Goal: Task Accomplishment & Management: Complete application form

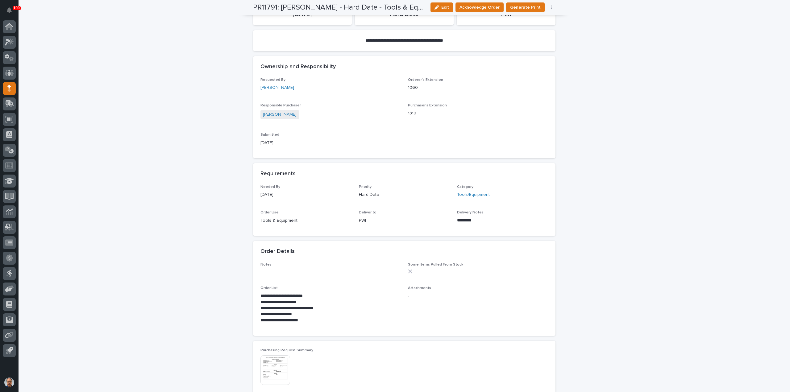
scroll to position [46, 0]
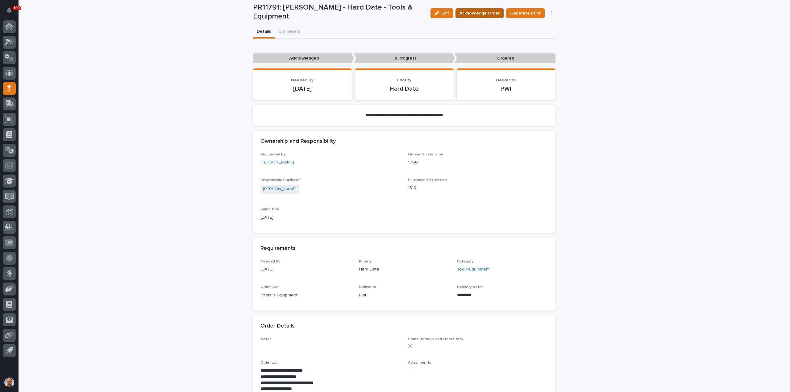
click at [487, 12] on span "Acknowledge Order" at bounding box center [479, 13] width 40 height 6
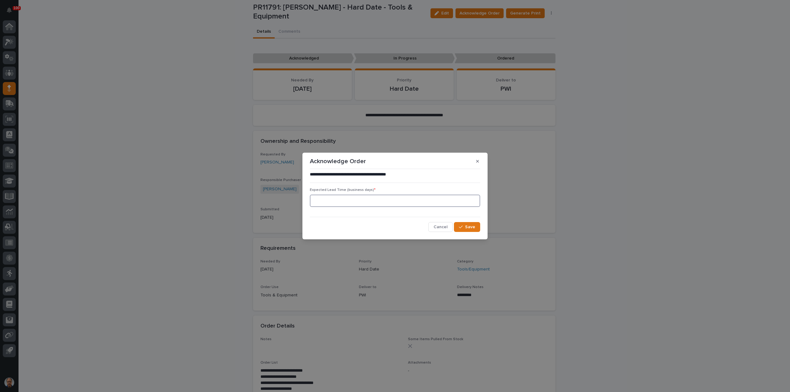
click at [334, 205] on input at bounding box center [395, 201] width 170 height 12
type input "5"
click at [466, 226] on span "Save" at bounding box center [470, 227] width 10 height 4
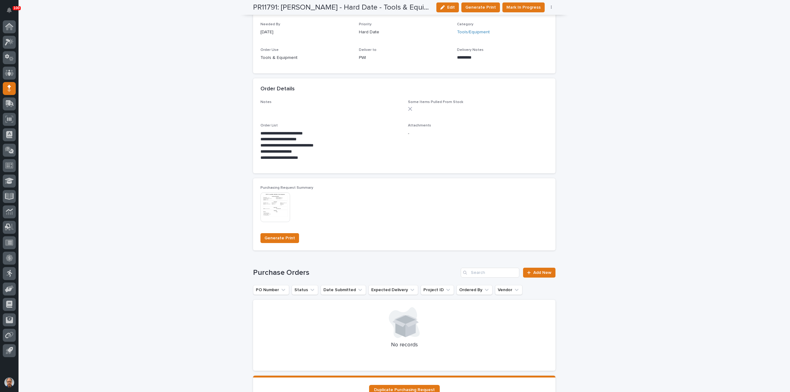
scroll to position [354, 0]
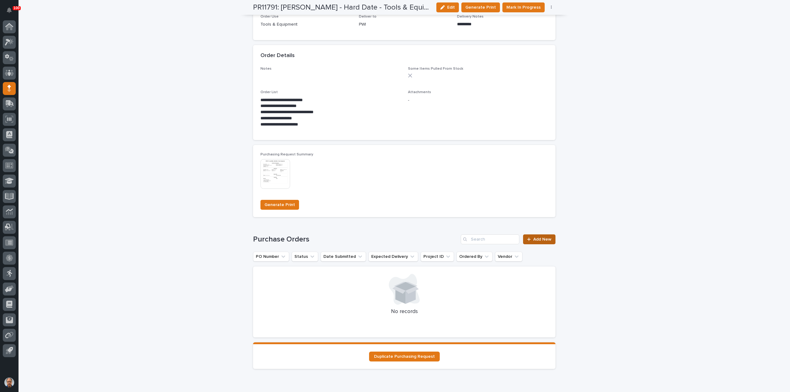
click at [543, 237] on span "Add New" at bounding box center [542, 239] width 18 height 4
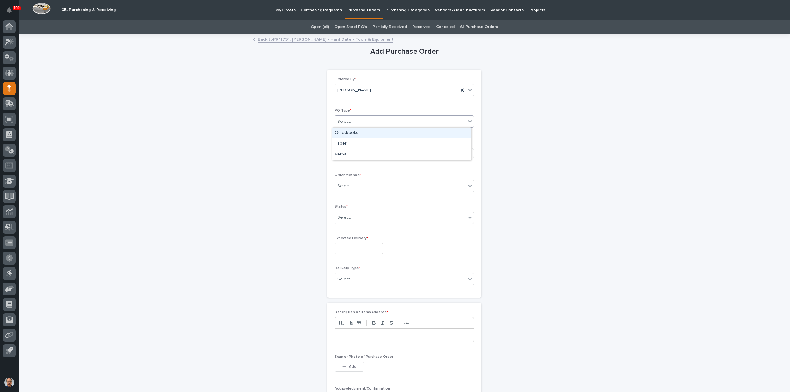
click at [371, 122] on div "Select..." at bounding box center [400, 122] width 131 height 10
click at [358, 143] on div "Paper" at bounding box center [401, 144] width 139 height 11
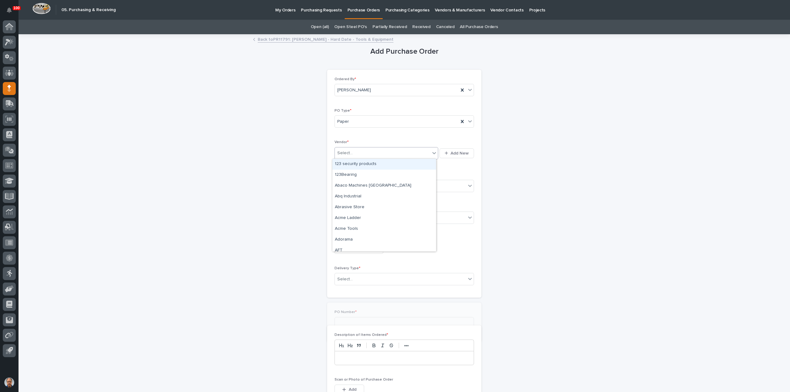
click at [360, 152] on div "Select..." at bounding box center [382, 153] width 95 height 10
type input "***"
click at [358, 176] on div "AirGas" at bounding box center [384, 175] width 104 height 11
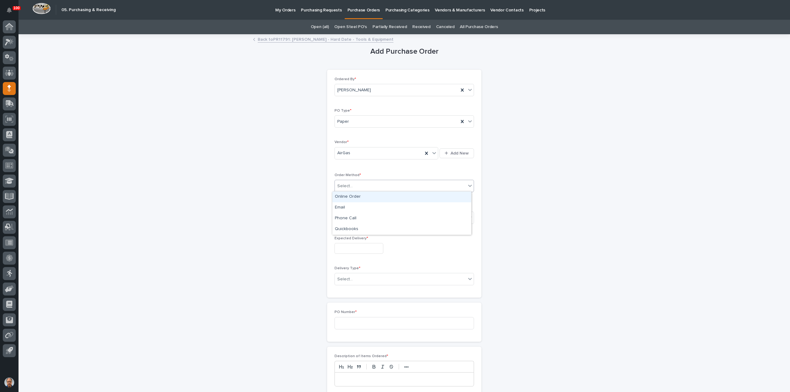
click at [354, 183] on div "Select..." at bounding box center [400, 186] width 131 height 10
drag, startPoint x: 350, startPoint y: 196, endPoint x: 348, endPoint y: 203, distance: 7.6
click at [349, 197] on div "Online Order" at bounding box center [401, 197] width 139 height 11
drag, startPoint x: 351, startPoint y: 216, endPoint x: 355, endPoint y: 228, distance: 13.5
click at [352, 217] on div "Select..." at bounding box center [400, 218] width 131 height 10
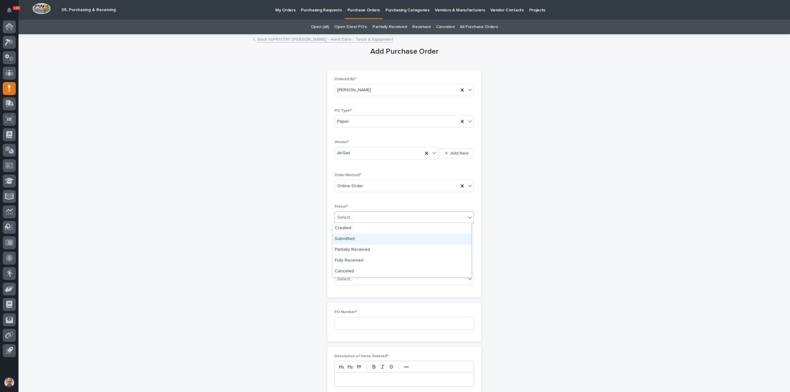
drag, startPoint x: 353, startPoint y: 238, endPoint x: 356, endPoint y: 248, distance: 10.6
click at [352, 239] on div "Submitted" at bounding box center [401, 239] width 139 height 11
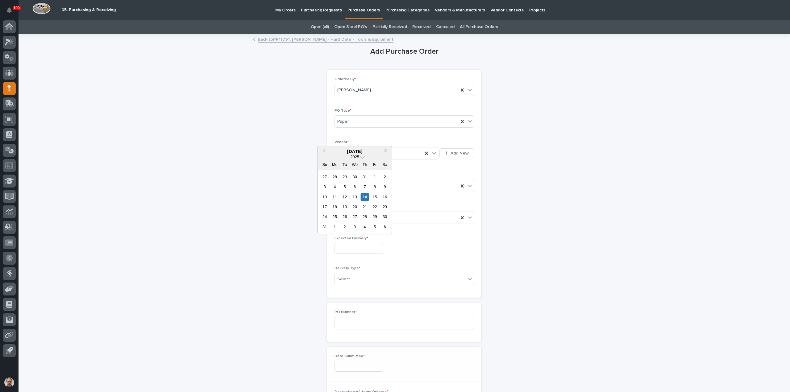
click at [355, 250] on input "text" at bounding box center [358, 248] width 49 height 11
click at [345, 208] on div "19" at bounding box center [345, 207] width 8 height 8
type input "**********"
drag, startPoint x: 366, startPoint y: 276, endPoint x: 378, endPoint y: 281, distance: 12.8
click at [369, 279] on div "Select..." at bounding box center [400, 279] width 131 height 10
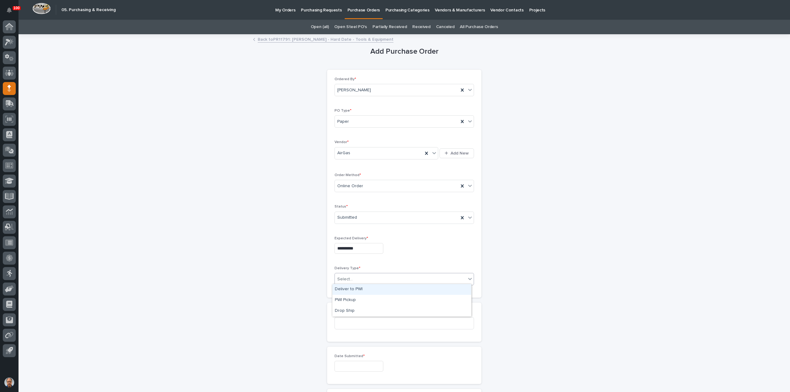
click at [351, 287] on div "Deliver to PWI" at bounding box center [401, 289] width 139 height 11
drag, startPoint x: 373, startPoint y: 322, endPoint x: 391, endPoint y: 324, distance: 18.3
click at [376, 321] on input at bounding box center [403, 323] width 139 height 12
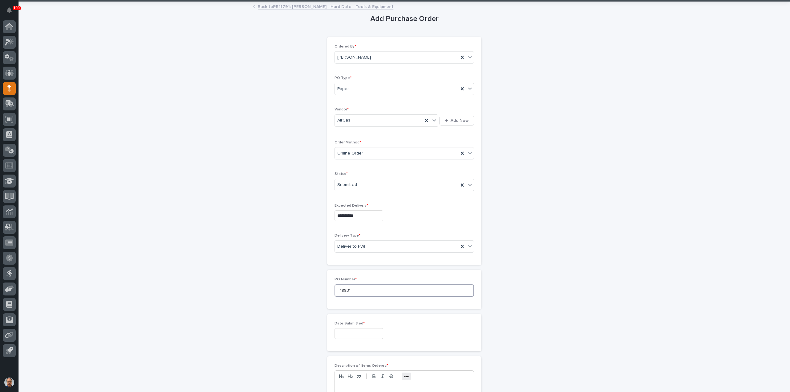
scroll to position [93, 0]
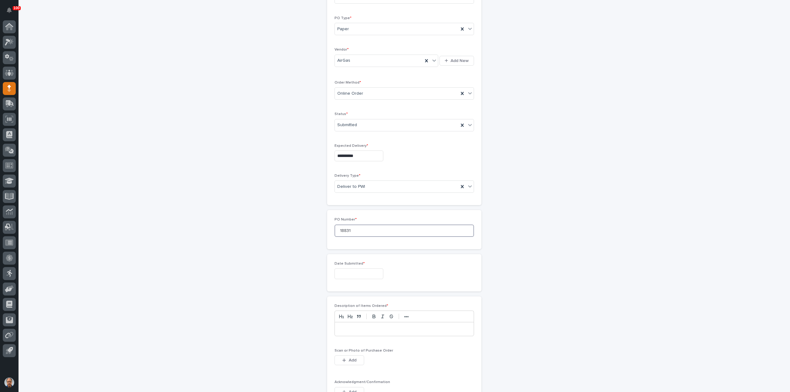
type input "18831"
click at [361, 272] on input "text" at bounding box center [358, 273] width 49 height 11
click at [365, 222] on div "14" at bounding box center [365, 222] width 8 height 8
type input "**********"
click at [363, 326] on p at bounding box center [404, 329] width 130 height 6
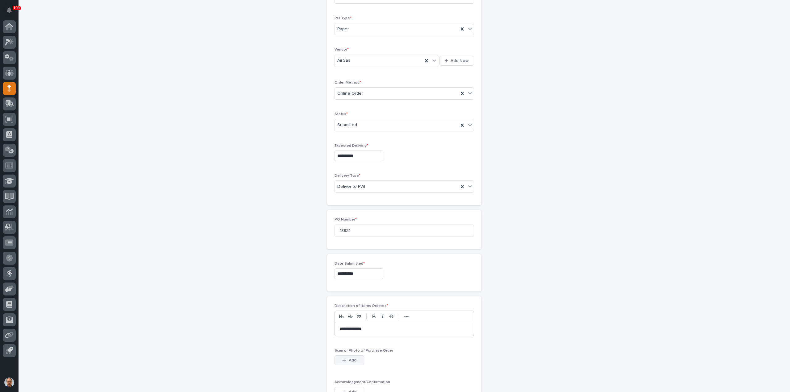
click at [357, 356] on button "Add" at bounding box center [349, 360] width 30 height 10
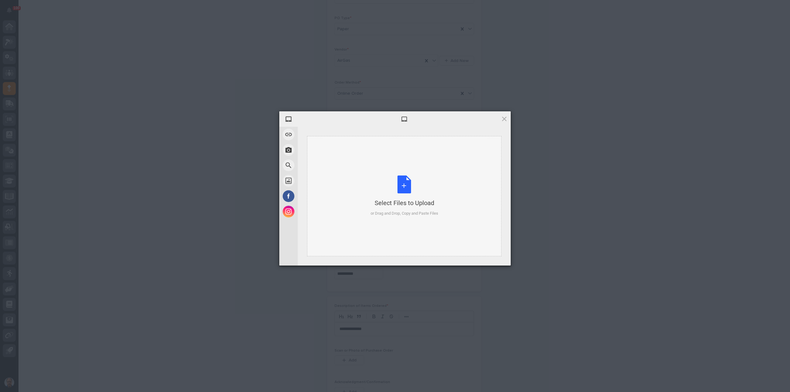
click at [406, 181] on div "Select Files to Upload or Drag and Drop, Copy and Paste Files" at bounding box center [404, 196] width 68 height 41
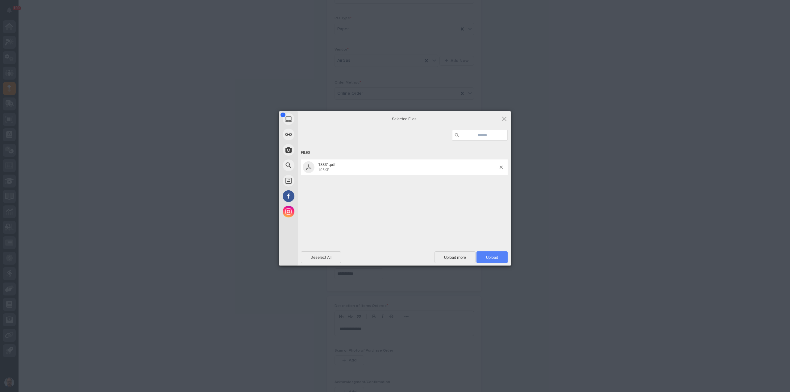
click at [487, 254] on span "Upload 1" at bounding box center [491, 257] width 31 height 12
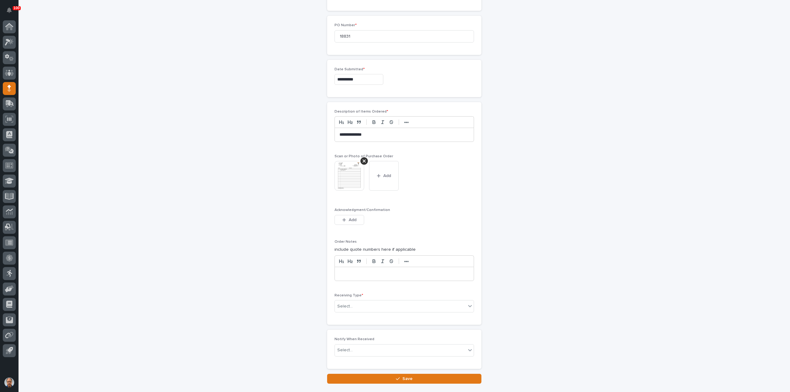
scroll to position [289, 0]
click at [365, 302] on div "Select..." at bounding box center [400, 305] width 131 height 10
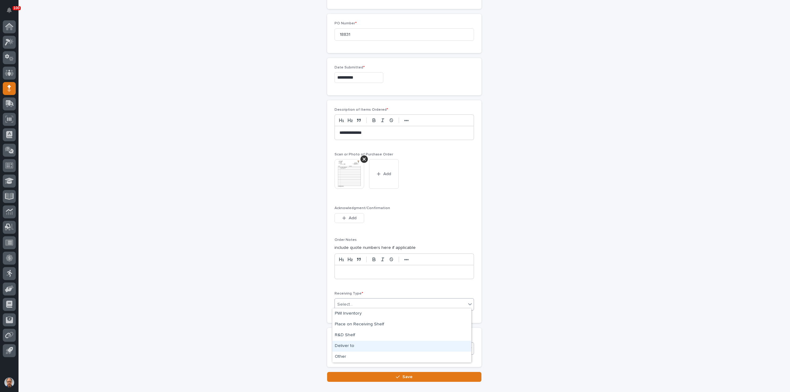
click at [349, 343] on div "Deliver to" at bounding box center [401, 346] width 139 height 11
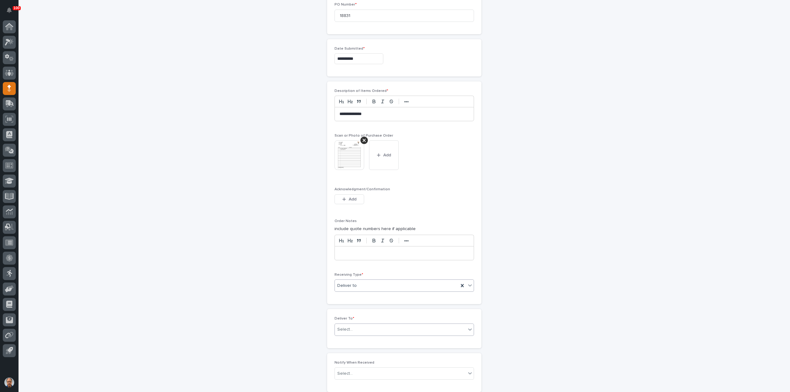
scroll to position [311, 0]
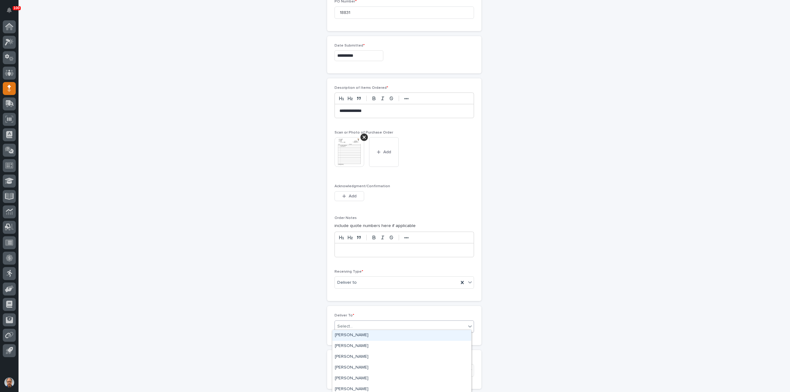
click at [363, 323] on div "Select..." at bounding box center [400, 326] width 131 height 10
type input "***"
click at [365, 335] on div "[PERSON_NAME]" at bounding box center [401, 335] width 139 height 11
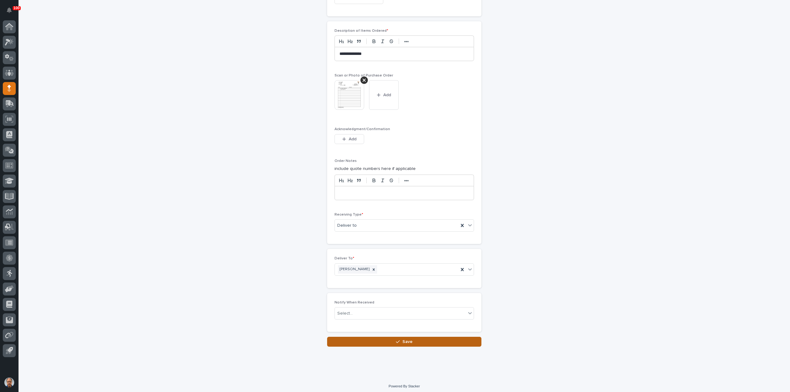
click at [403, 340] on span "Save" at bounding box center [407, 342] width 10 height 4
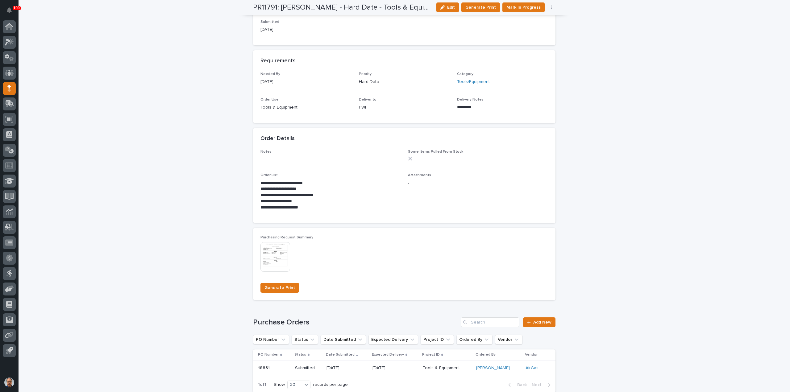
scroll to position [308, 0]
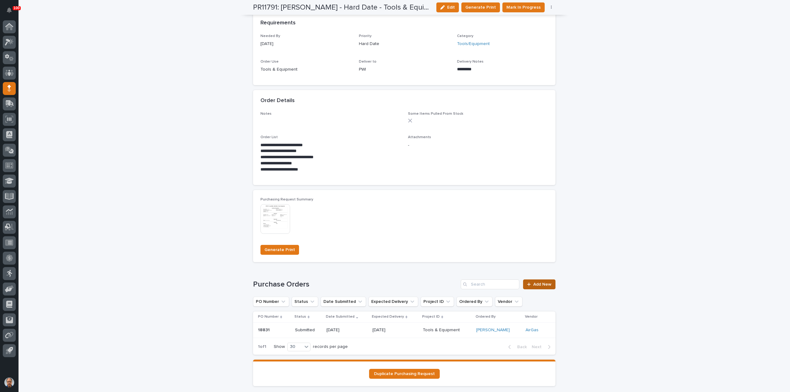
click at [540, 284] on span "Add New" at bounding box center [542, 284] width 18 height 4
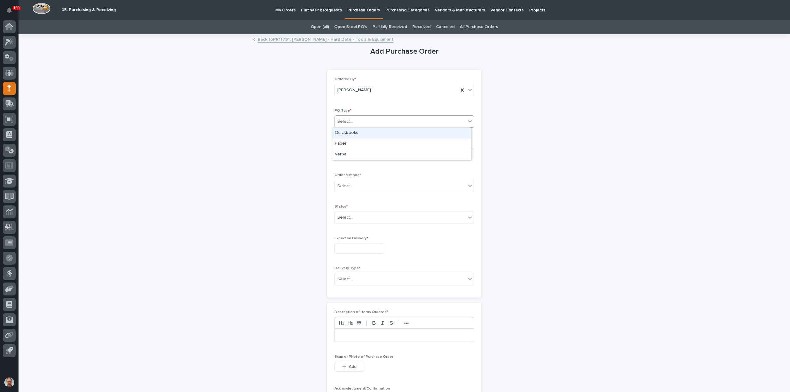
click at [370, 121] on div "Select..." at bounding box center [400, 122] width 131 height 10
click at [351, 143] on div "Paper" at bounding box center [401, 144] width 139 height 11
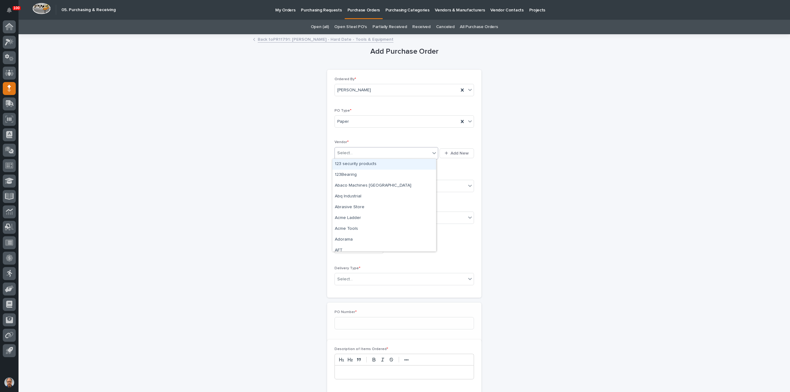
click at [355, 151] on div "Select..." at bounding box center [382, 153] width 95 height 10
type input "*"
type input "***"
click at [361, 162] on div "Misc - One Time Vender" at bounding box center [384, 164] width 104 height 11
click at [357, 186] on div "Select..." at bounding box center [400, 186] width 131 height 10
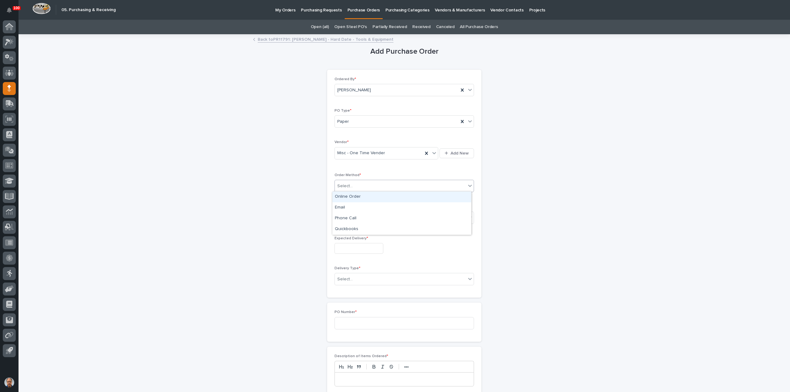
click at [354, 197] on div "Online Order" at bounding box center [401, 197] width 139 height 11
click at [355, 221] on div "Select..." at bounding box center [400, 218] width 131 height 10
drag, startPoint x: 347, startPoint y: 238, endPoint x: 350, endPoint y: 246, distance: 8.3
click at [347, 240] on div "Submitted" at bounding box center [401, 239] width 139 height 11
click at [352, 248] on input "text" at bounding box center [358, 248] width 49 height 11
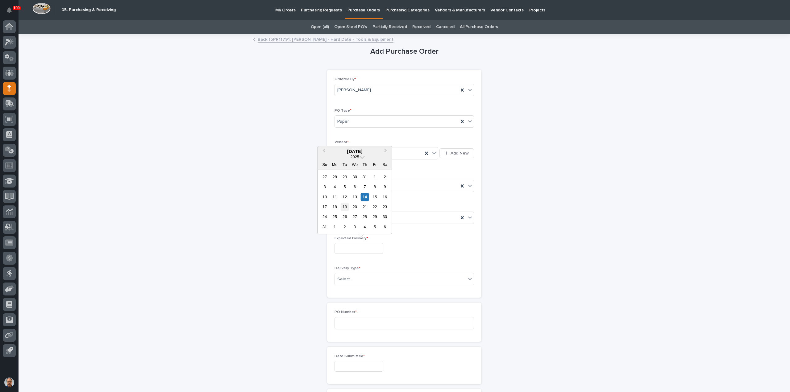
click at [344, 206] on div "19" at bounding box center [345, 207] width 8 height 8
type input "**********"
drag, startPoint x: 363, startPoint y: 275, endPoint x: 359, endPoint y: 283, distance: 9.7
click at [363, 275] on div "Select..." at bounding box center [400, 279] width 131 height 10
click at [351, 289] on div "Deliver to PWI" at bounding box center [401, 289] width 139 height 11
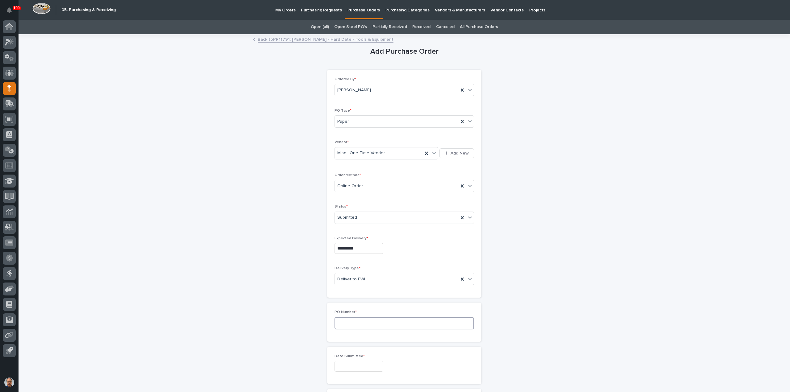
drag, startPoint x: 348, startPoint y: 321, endPoint x: 378, endPoint y: 326, distance: 31.1
click at [360, 323] on input at bounding box center [403, 323] width 139 height 12
type input "18833"
click at [352, 368] on input "text" at bounding box center [358, 366] width 49 height 11
click at [365, 314] on div "14" at bounding box center [365, 314] width 8 height 8
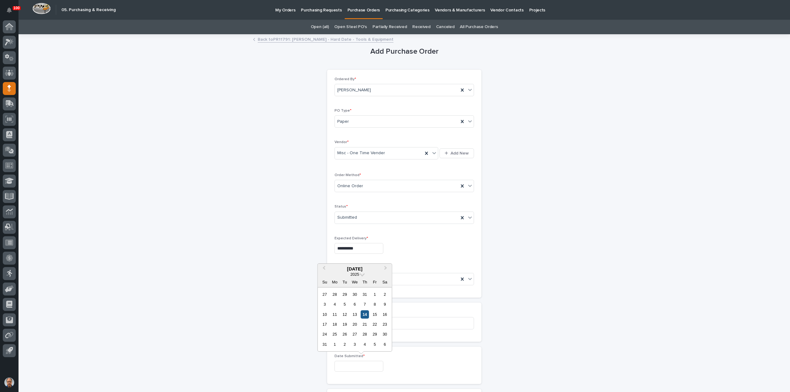
type input "**********"
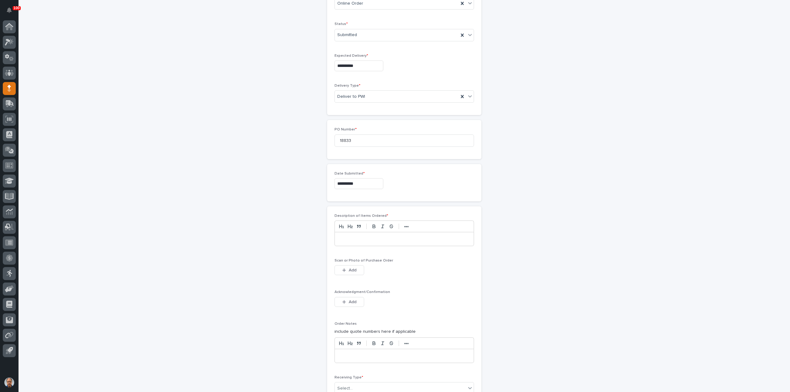
scroll to position [185, 0]
click at [367, 234] on p at bounding box center [404, 237] width 130 height 6
click at [345, 267] on button "Add" at bounding box center [349, 268] width 30 height 10
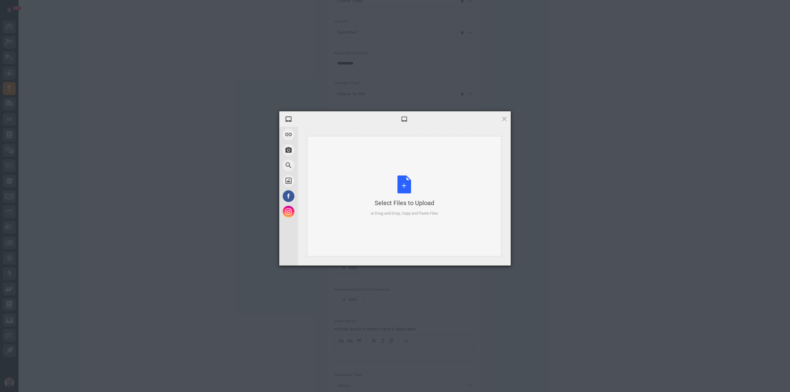
click at [402, 189] on div "Select Files to Upload or Drag and Drop, Copy and Paste Files" at bounding box center [404, 196] width 68 height 41
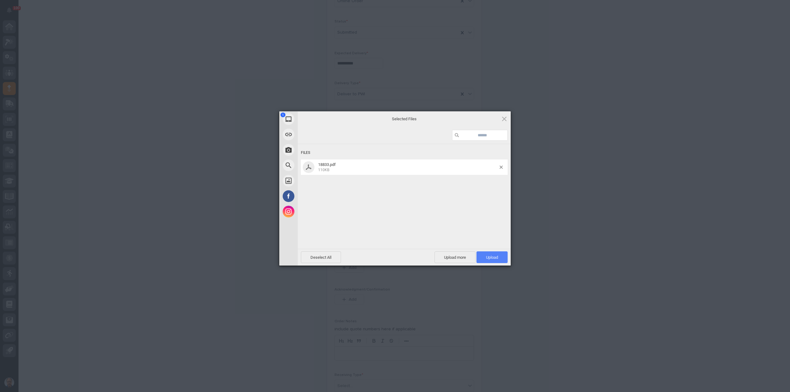
click at [486, 256] on span "Upload 1" at bounding box center [492, 257] width 12 height 5
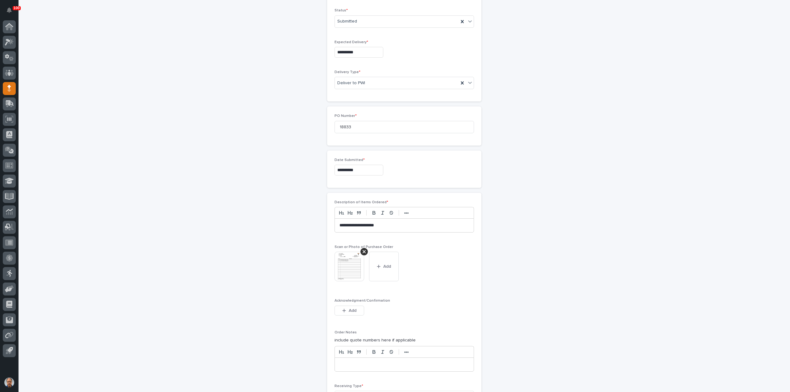
scroll to position [258, 0]
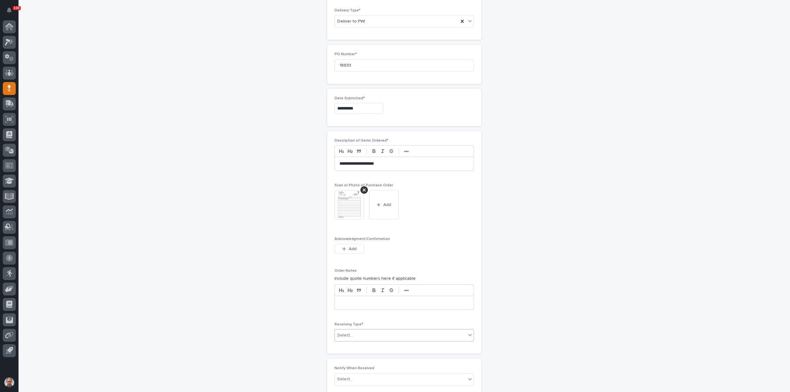
click at [367, 334] on div "Select..." at bounding box center [400, 335] width 131 height 10
drag, startPoint x: 349, startPoint y: 369, endPoint x: 348, endPoint y: 375, distance: 5.6
click at [348, 375] on div "Deliver to" at bounding box center [401, 377] width 139 height 11
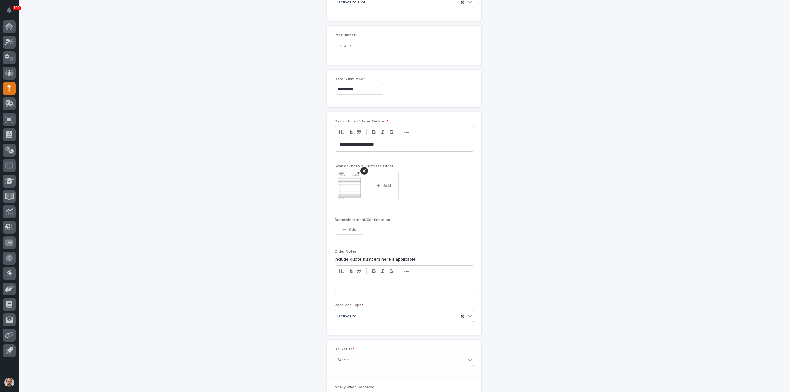
scroll to position [280, 0]
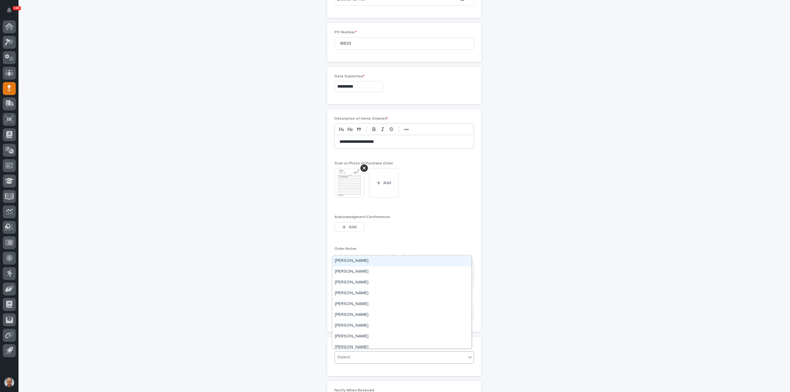
click at [362, 352] on div "Select..." at bounding box center [400, 357] width 131 height 10
type input "***"
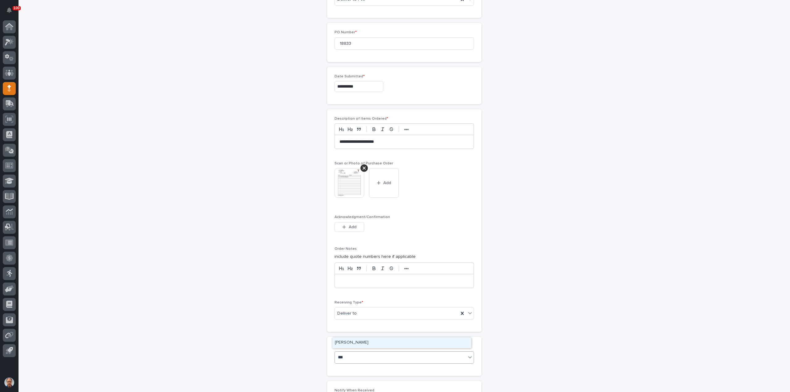
click at [343, 344] on div "[PERSON_NAME]" at bounding box center [401, 342] width 139 height 11
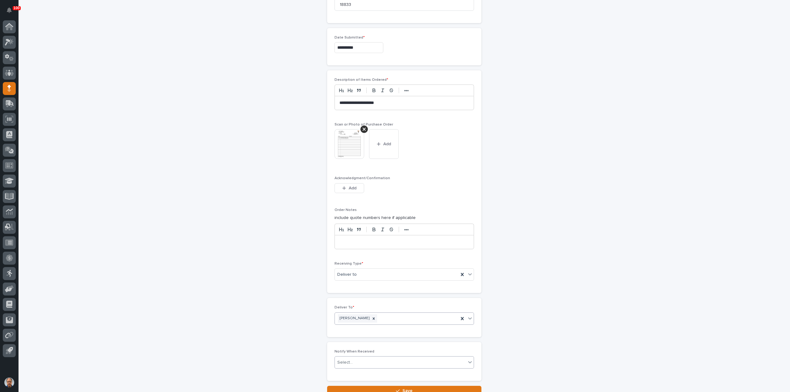
scroll to position [368, 0]
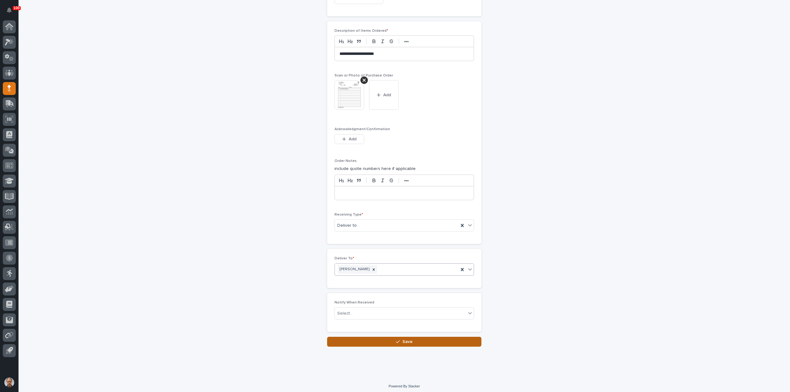
click at [403, 340] on span "Save" at bounding box center [407, 342] width 10 height 4
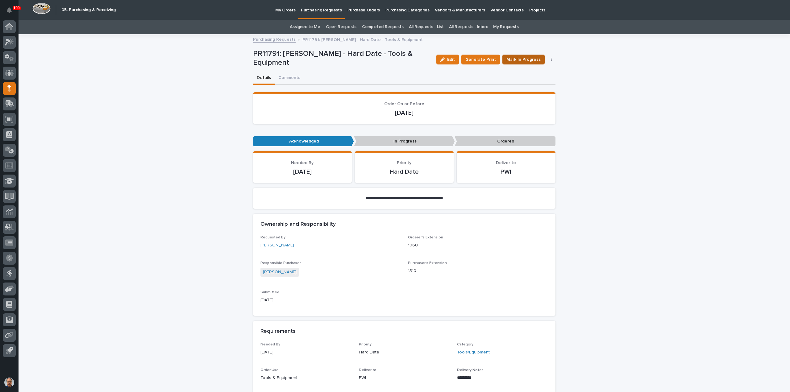
click at [523, 59] on span "Mark In Progress" at bounding box center [523, 59] width 34 height 6
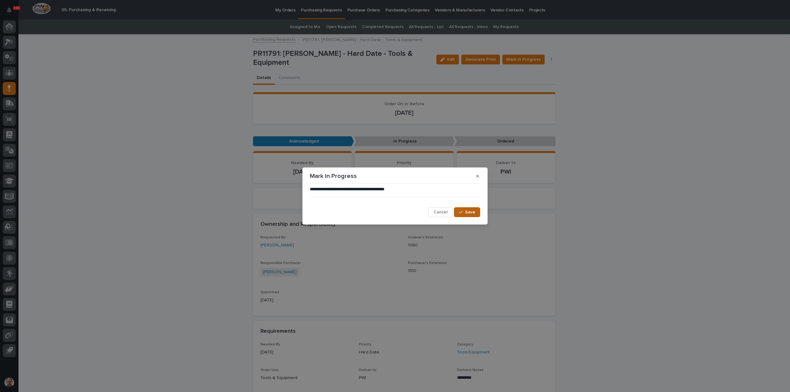
drag, startPoint x: 472, startPoint y: 214, endPoint x: 495, endPoint y: 204, distance: 25.2
click at [472, 213] on span "Save" at bounding box center [470, 212] width 10 height 4
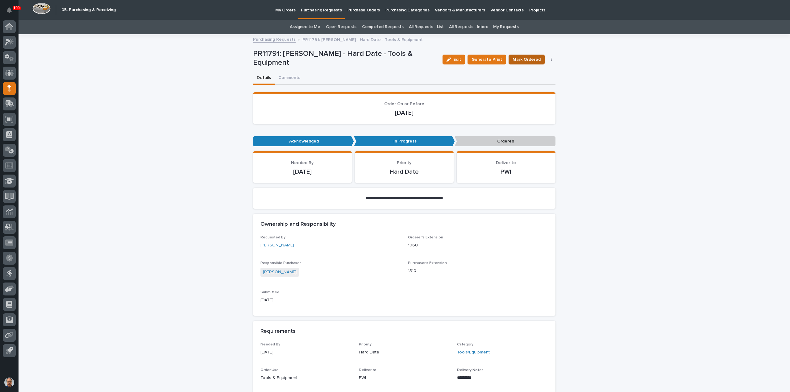
click at [527, 58] on span "Mark Ordered" at bounding box center [526, 59] width 28 height 6
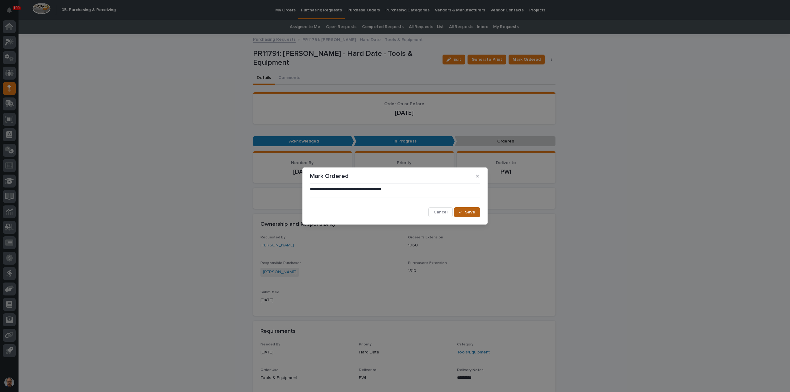
click at [465, 212] on div "button" at bounding box center [462, 212] width 6 height 4
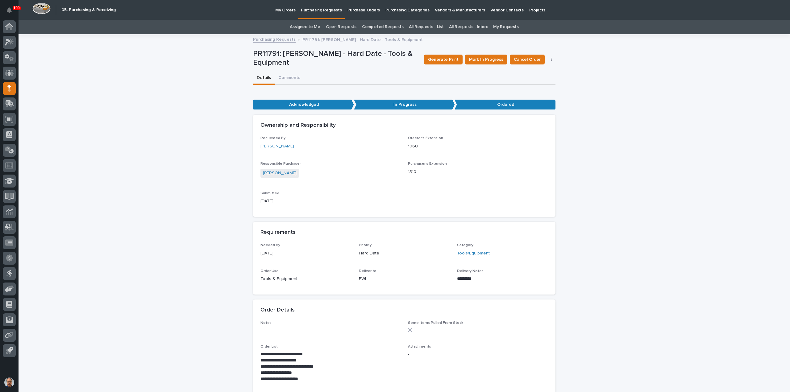
click at [275, 39] on link "Purchasing Requests" at bounding box center [274, 38] width 43 height 7
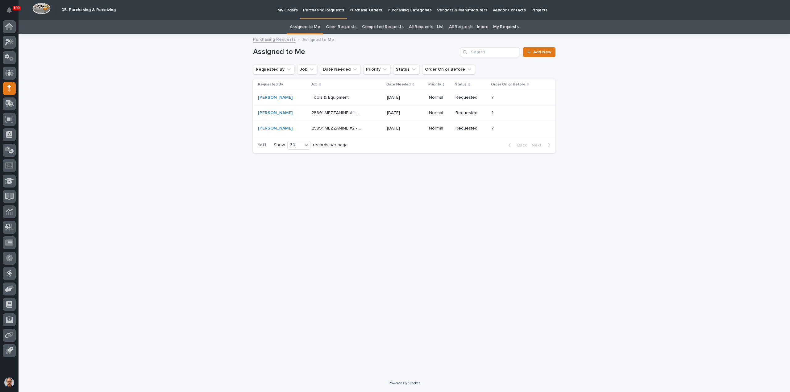
click at [333, 97] on p "Tools & Equipment" at bounding box center [331, 97] width 38 height 6
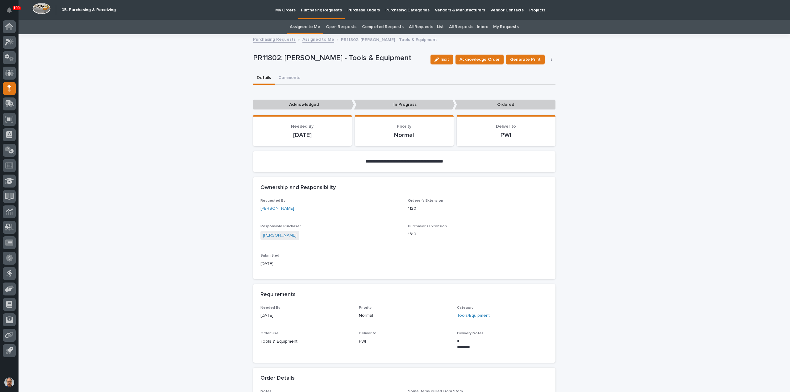
click at [288, 10] on p "My Orders" at bounding box center [285, 6] width 20 height 13
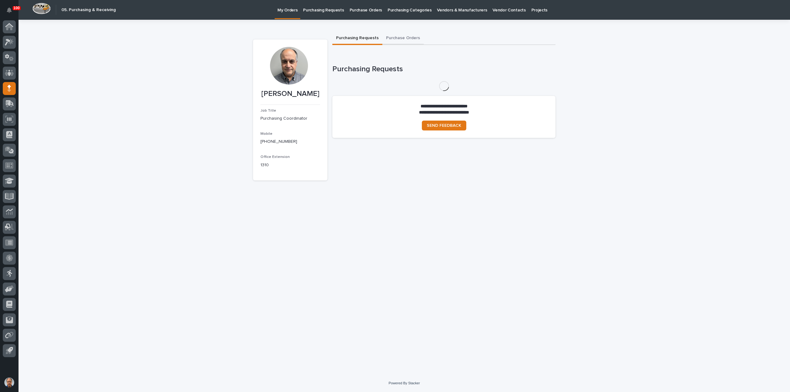
click at [405, 37] on button "Purchase Orders" at bounding box center [402, 38] width 41 height 13
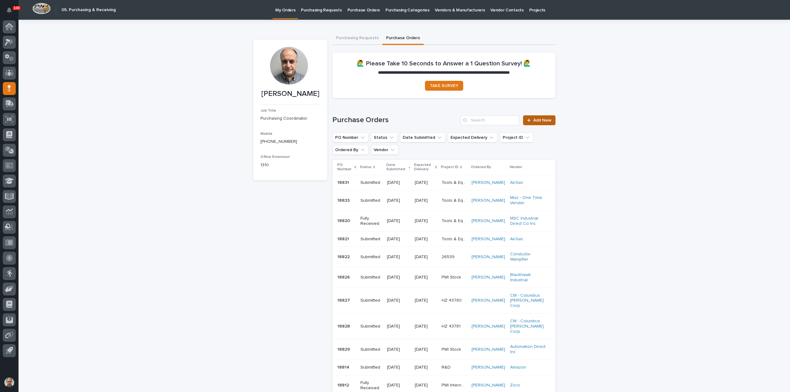
click at [539, 119] on span "Add New" at bounding box center [542, 120] width 18 height 4
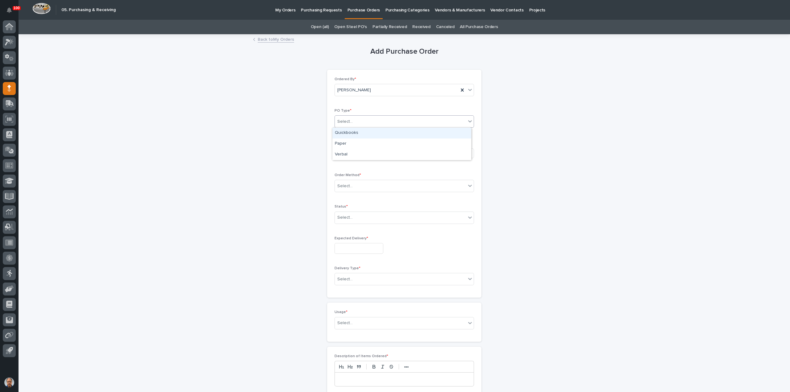
click at [362, 121] on div "Select..." at bounding box center [400, 122] width 131 height 10
click at [351, 143] on div "Paper" at bounding box center [401, 144] width 139 height 11
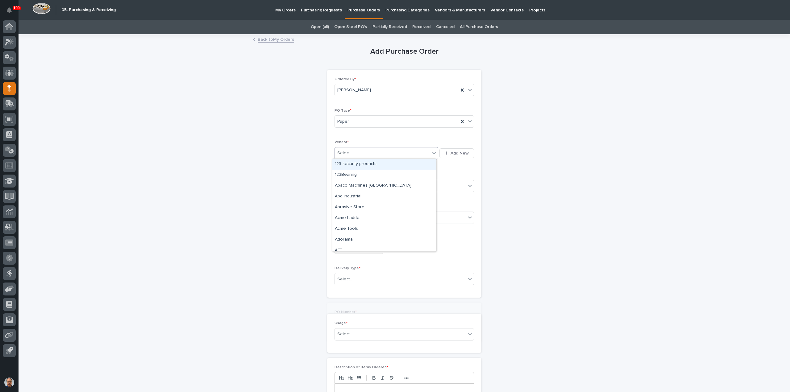
click at [355, 150] on div "Select..." at bounding box center [382, 153] width 95 height 10
type input "***"
click at [357, 177] on div "Amazon" at bounding box center [384, 175] width 104 height 11
click at [358, 184] on div "Select..." at bounding box center [400, 186] width 131 height 10
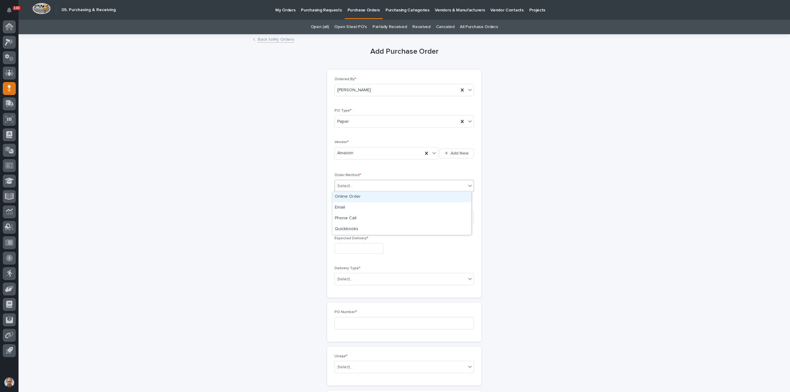
click at [355, 196] on div "Online Order" at bounding box center [401, 197] width 139 height 11
drag, startPoint x: 362, startPoint y: 218, endPoint x: 364, endPoint y: 225, distance: 7.0
click at [362, 218] on div "Select..." at bounding box center [400, 218] width 131 height 10
drag, startPoint x: 352, startPoint y: 239, endPoint x: 363, endPoint y: 248, distance: 14.7
click at [352, 240] on div "Submitted" at bounding box center [401, 239] width 139 height 11
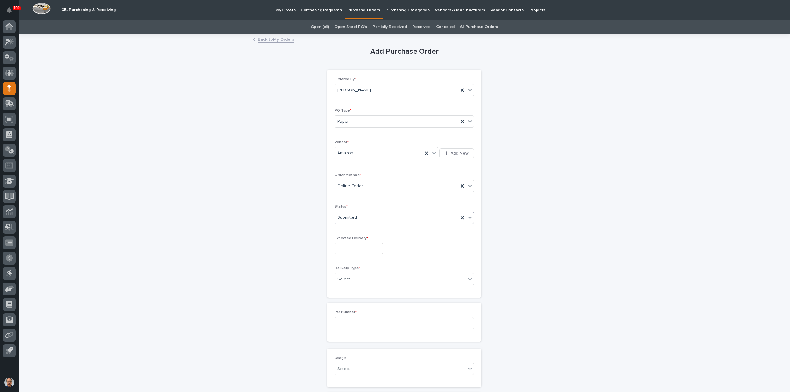
click at [363, 249] on input "text" at bounding box center [358, 248] width 49 height 11
click at [373, 198] on div "15" at bounding box center [374, 197] width 8 height 8
type input "**********"
drag, startPoint x: 364, startPoint y: 277, endPoint x: 360, endPoint y: 279, distance: 4.7
click at [363, 278] on div "Select..." at bounding box center [400, 279] width 131 height 10
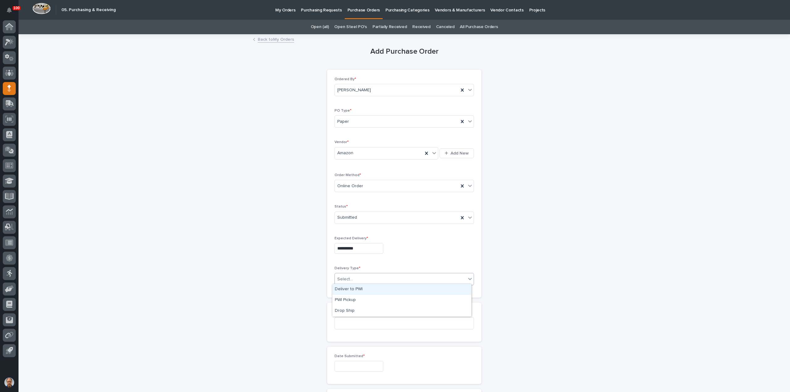
click at [345, 288] on div "Deliver to PWI" at bounding box center [401, 289] width 139 height 11
drag, startPoint x: 362, startPoint y: 323, endPoint x: 376, endPoint y: 323, distance: 13.3
click at [372, 323] on input at bounding box center [403, 323] width 139 height 12
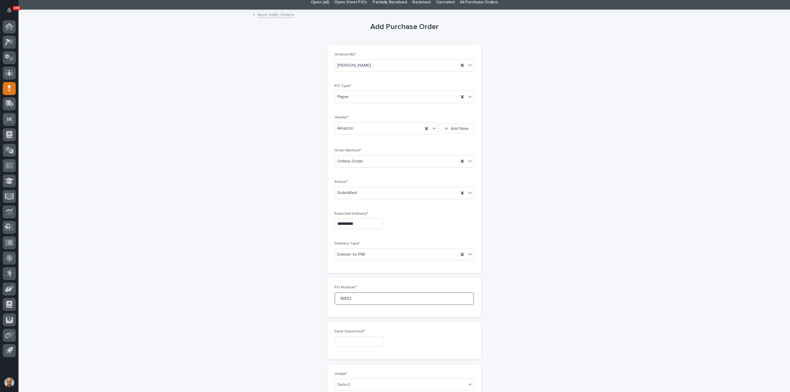
scroll to position [123, 0]
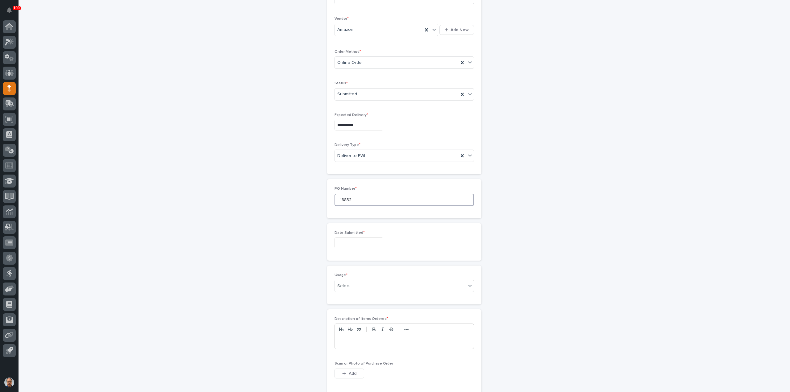
type input "18832"
click at [366, 240] on input "text" at bounding box center [358, 243] width 49 height 11
click at [363, 191] on div "14" at bounding box center [365, 191] width 8 height 8
type input "**********"
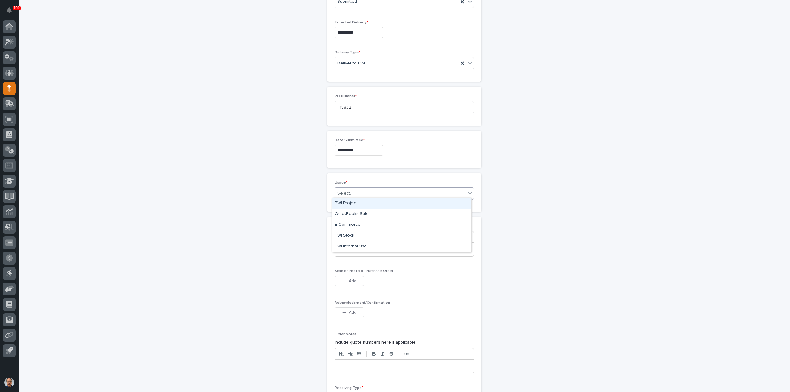
click at [370, 192] on div "Select..." at bounding box center [400, 193] width 131 height 10
click at [350, 236] on div "PWI Stock" at bounding box center [401, 235] width 139 height 11
drag, startPoint x: 357, startPoint y: 247, endPoint x: 384, endPoint y: 259, distance: 30.4
click at [364, 251] on div at bounding box center [404, 250] width 139 height 14
click at [354, 276] on button "Add" at bounding box center [349, 281] width 30 height 10
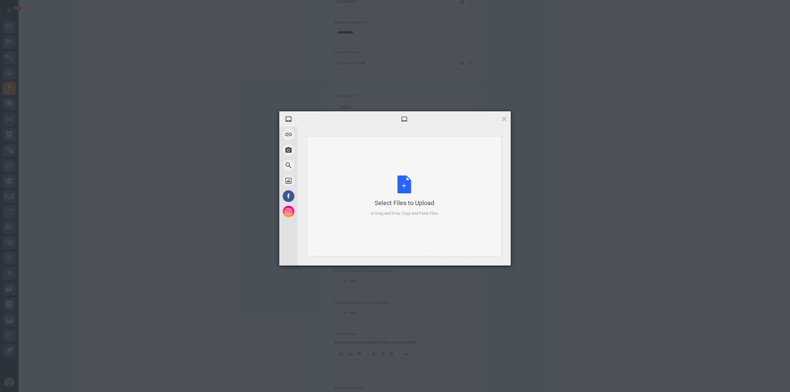
click at [402, 191] on div "Select Files to Upload or Drag and Drop, Copy and Paste Files" at bounding box center [404, 196] width 68 height 41
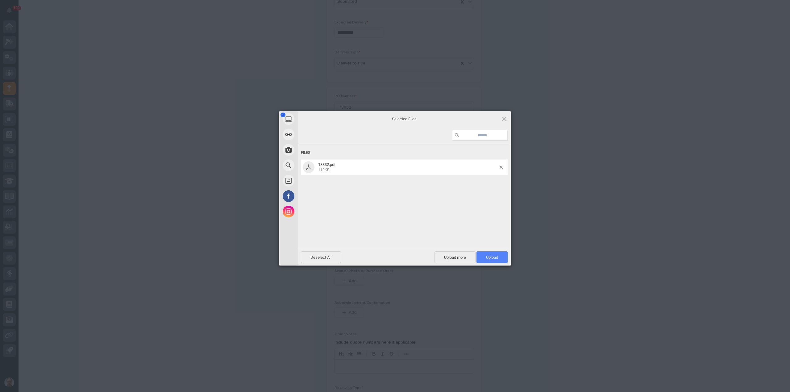
click at [495, 254] on span "Upload 1" at bounding box center [491, 257] width 31 height 12
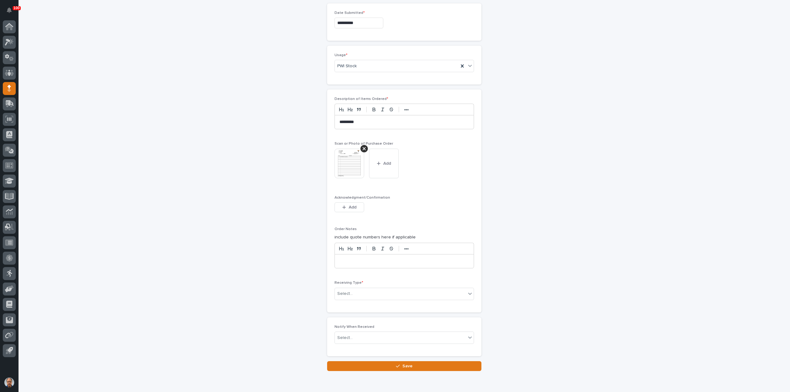
scroll to position [368, 0]
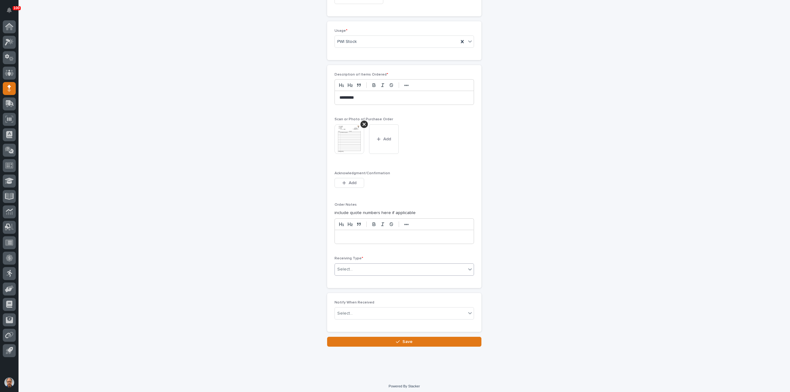
click at [374, 266] on div "Select..." at bounding box center [400, 269] width 131 height 10
click at [352, 311] on div "Deliver to" at bounding box center [401, 311] width 139 height 11
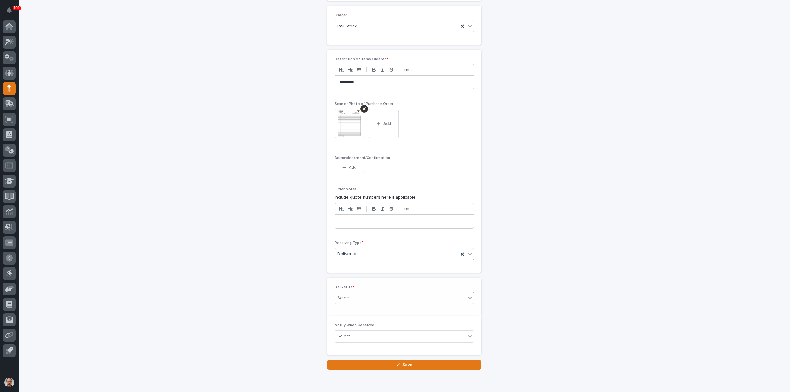
scroll to position [389, 0]
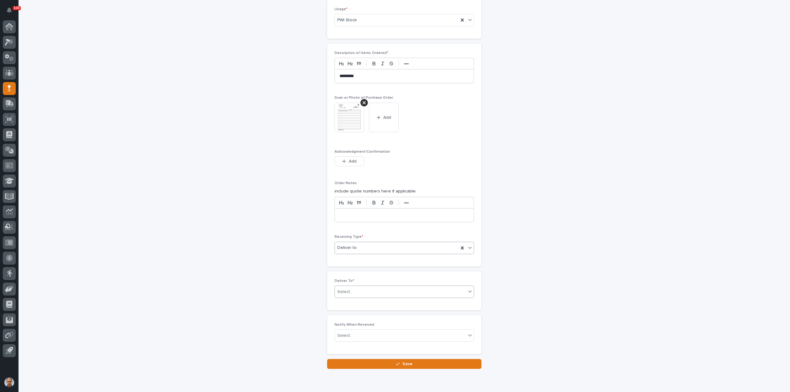
click at [366, 287] on div "Select..." at bounding box center [400, 292] width 131 height 10
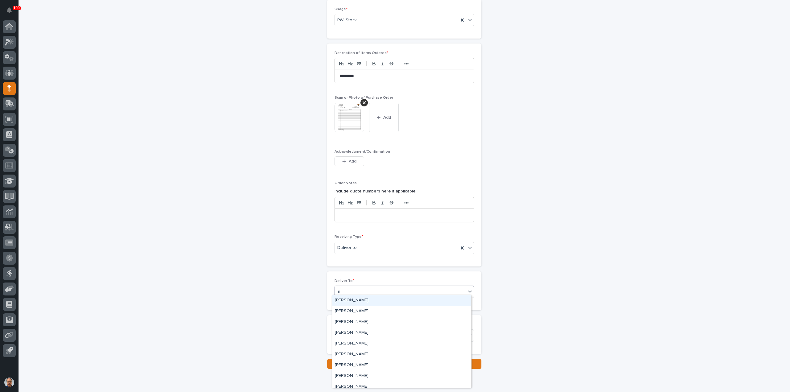
type input "***"
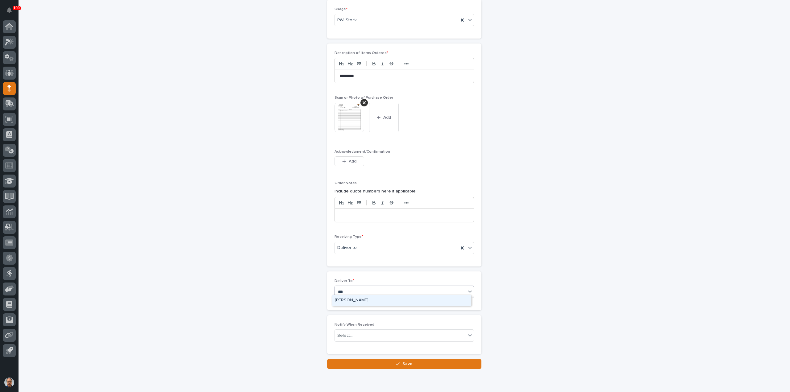
click at [360, 300] on div "[PERSON_NAME]" at bounding box center [401, 300] width 139 height 11
click at [406, 359] on button "Save" at bounding box center [404, 364] width 154 height 10
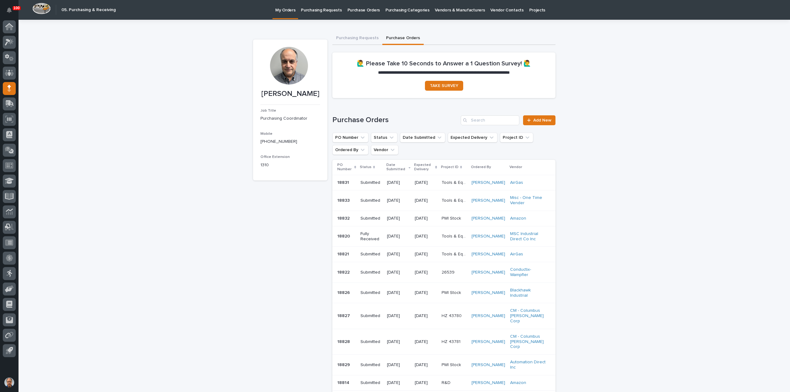
click at [307, 9] on p "Purchasing Requests" at bounding box center [321, 6] width 41 height 13
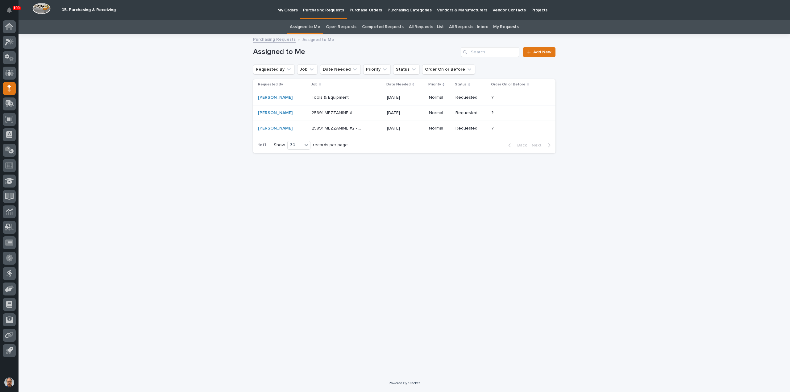
click at [324, 97] on p "Tools & Equipment" at bounding box center [331, 97] width 38 height 6
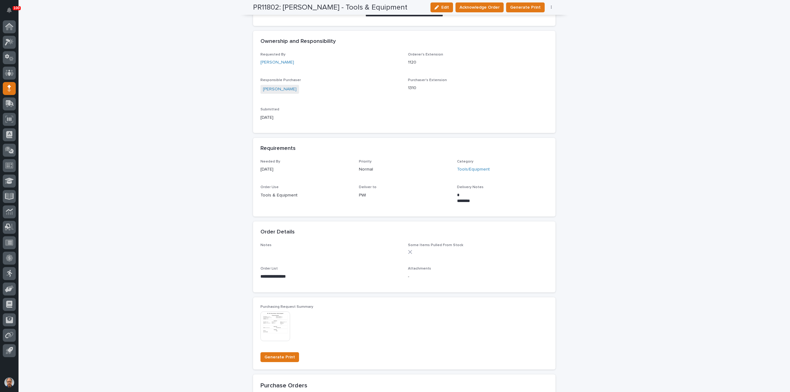
scroll to position [174, 0]
